Goal: Navigation & Orientation: Find specific page/section

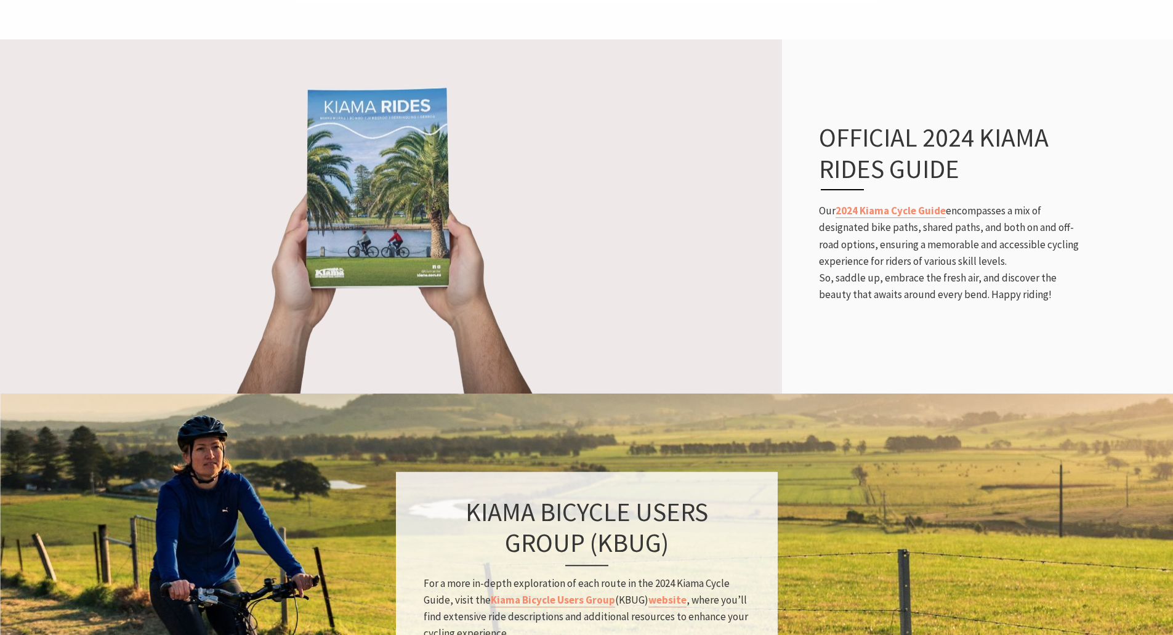
scroll to position [554, 0]
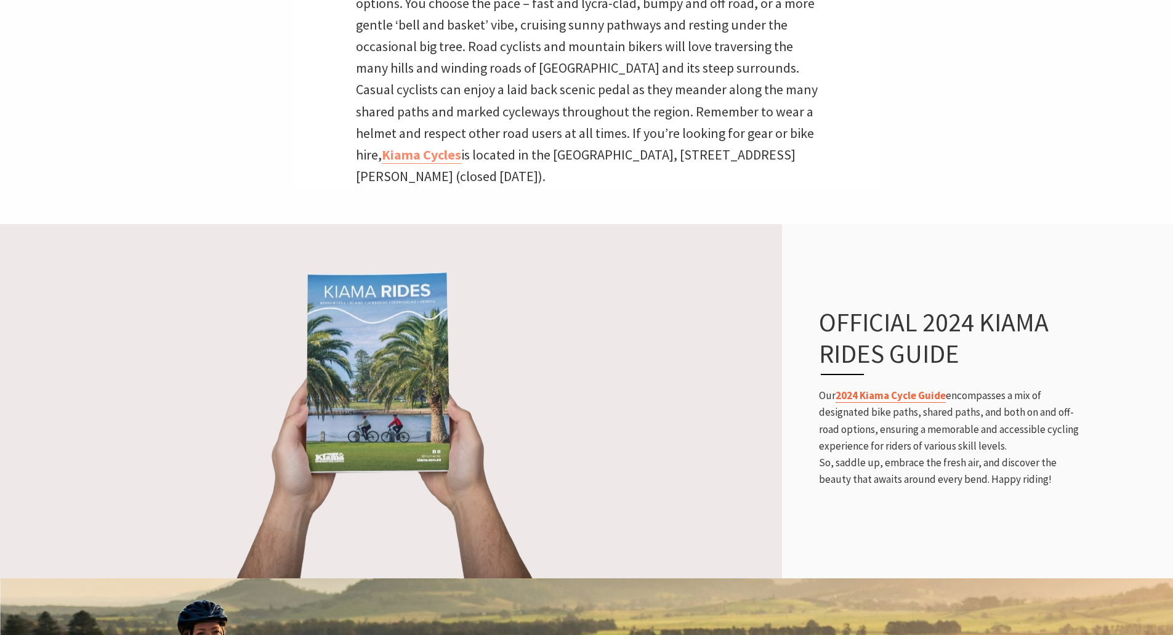
click at [863, 393] on link "2024 Kiama Cycle Guide" at bounding box center [891, 396] width 110 height 14
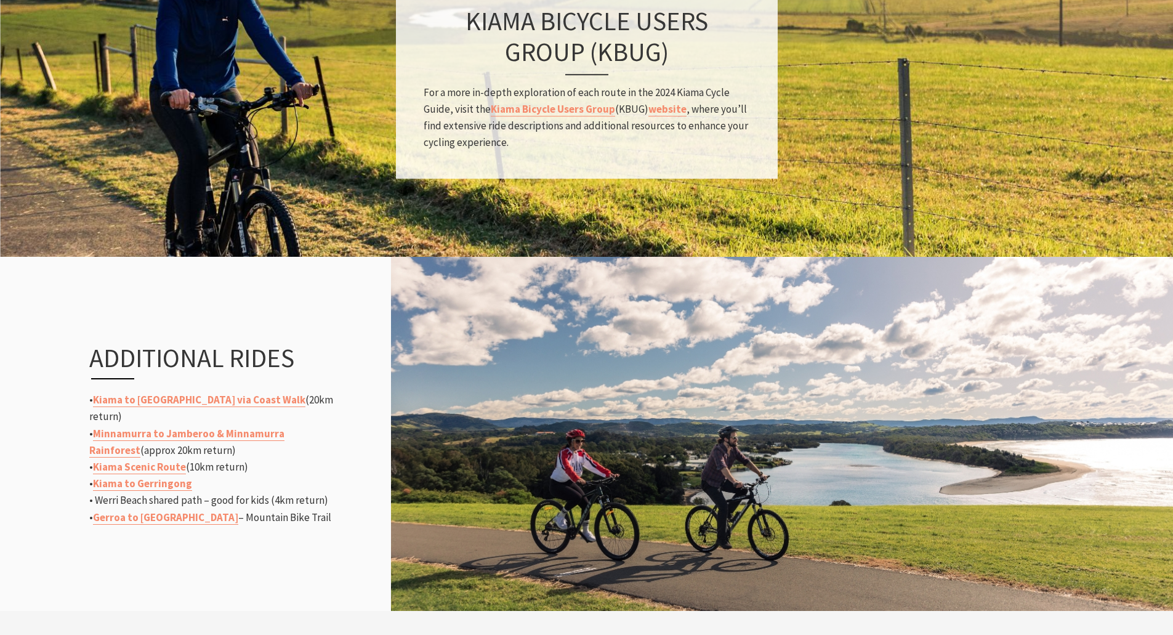
scroll to position [216, 1188]
click at [209, 405] on link "Kiama to [GEOGRAPHIC_DATA] via Coast Walk" at bounding box center [199, 400] width 212 height 14
